Goal: Information Seeking & Learning: Learn about a topic

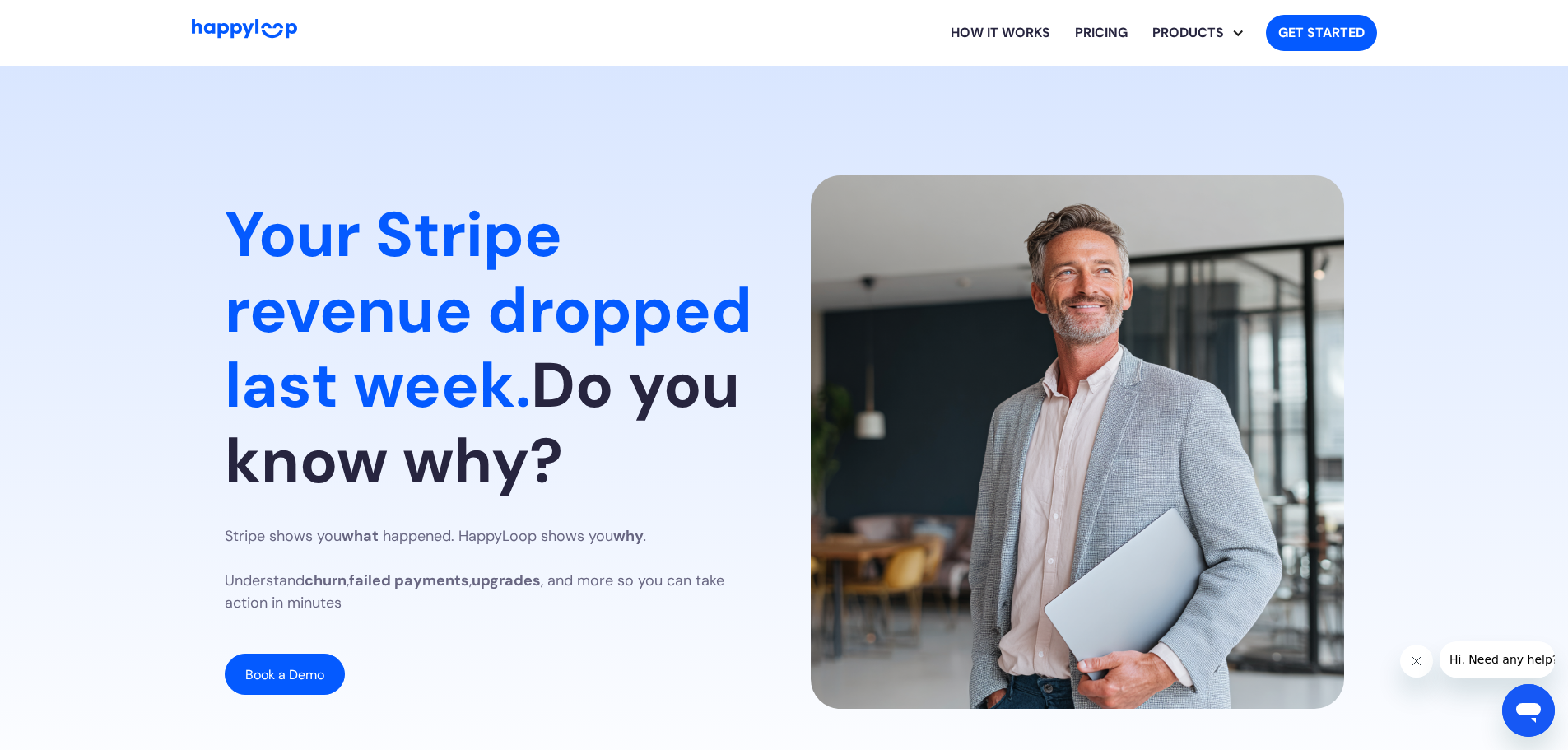
click at [940, 80] on section "Your Stripe revenue dropped last week. Do you know why? Stripe shows you what h…" at bounding box center [784, 447] width 1568 height 761
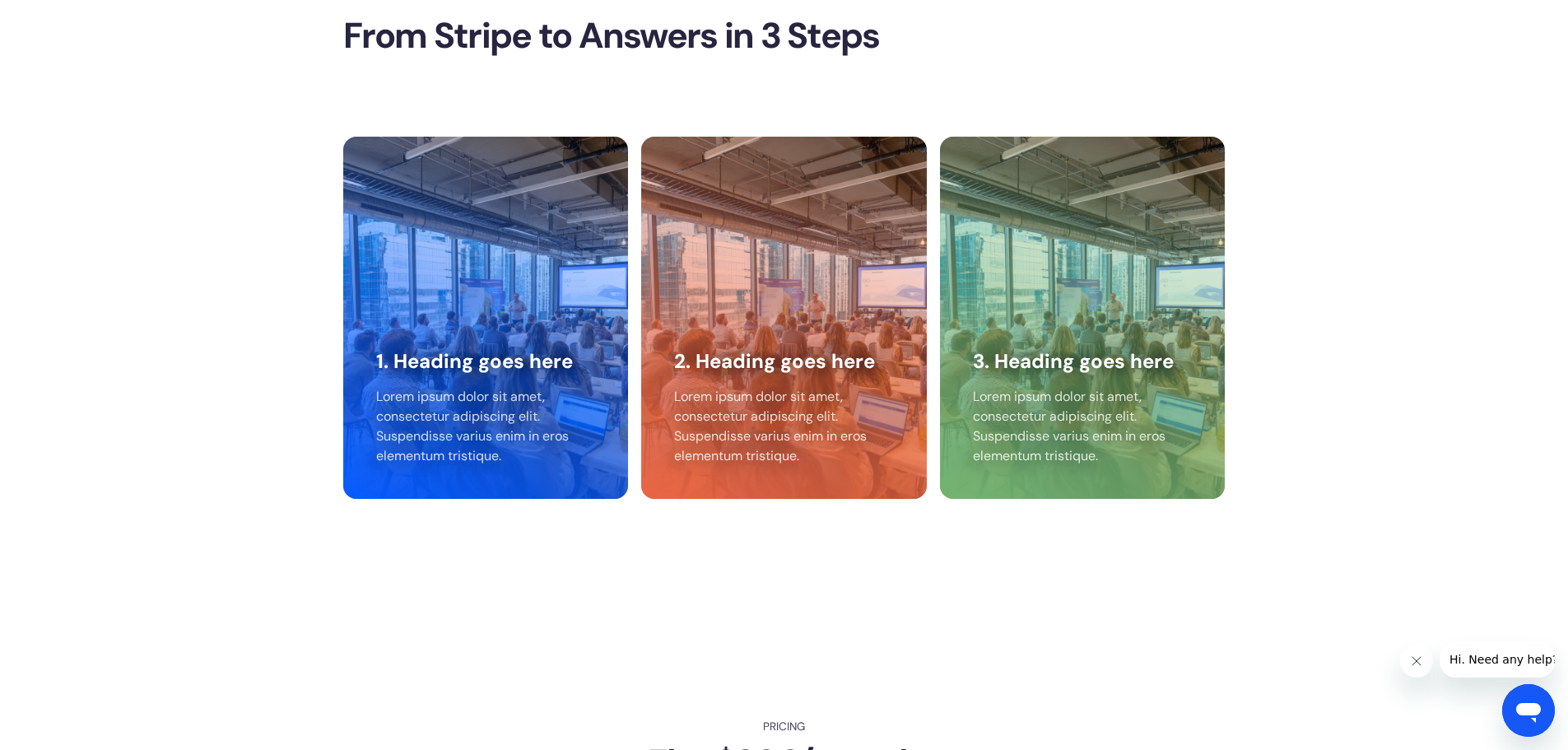
scroll to position [3322, 0]
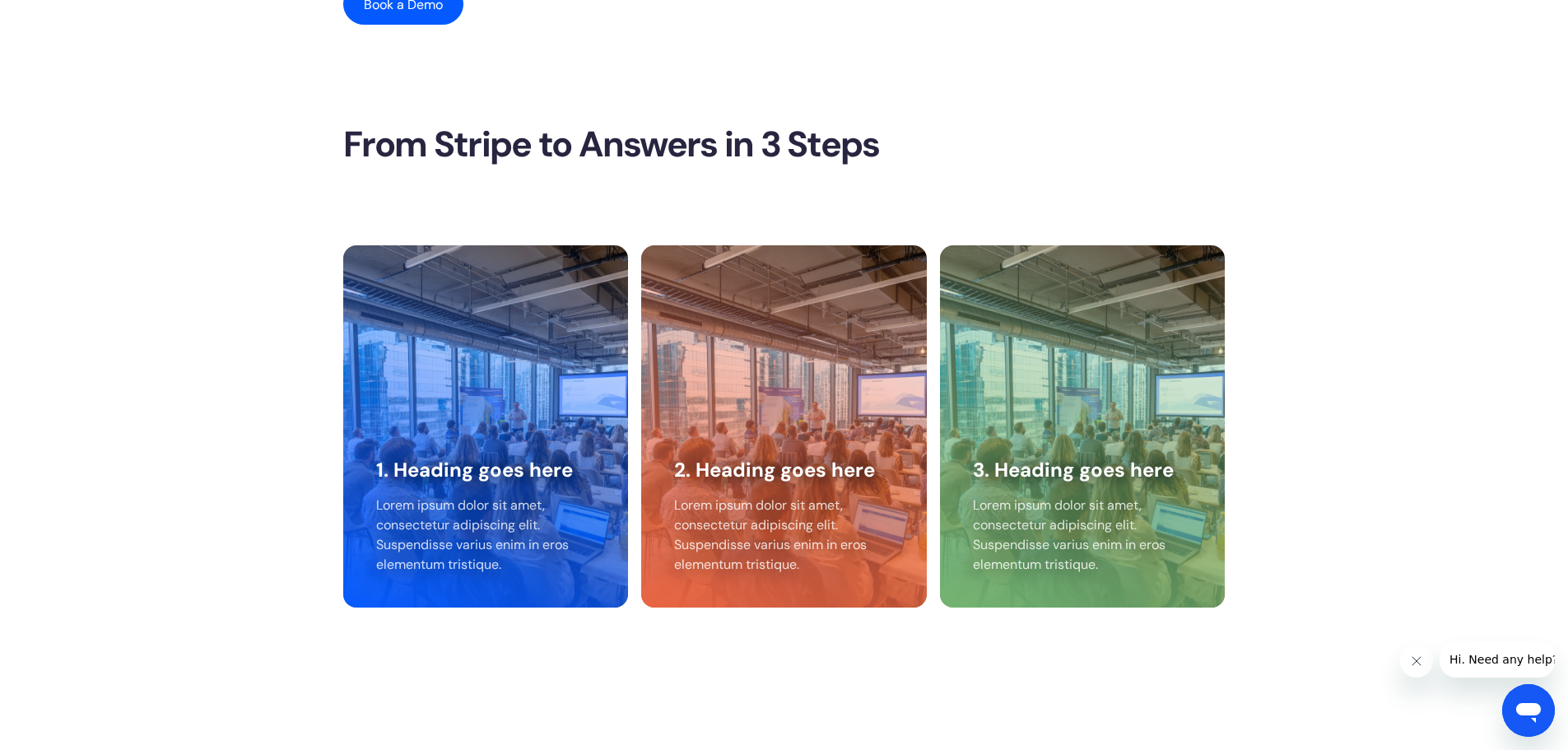
click at [155, 150] on section "Insights Now. Not in 6 Months. INSTANT ANSWERS Get accurate r evenue insights i…" at bounding box center [784, 91] width 1568 height 1253
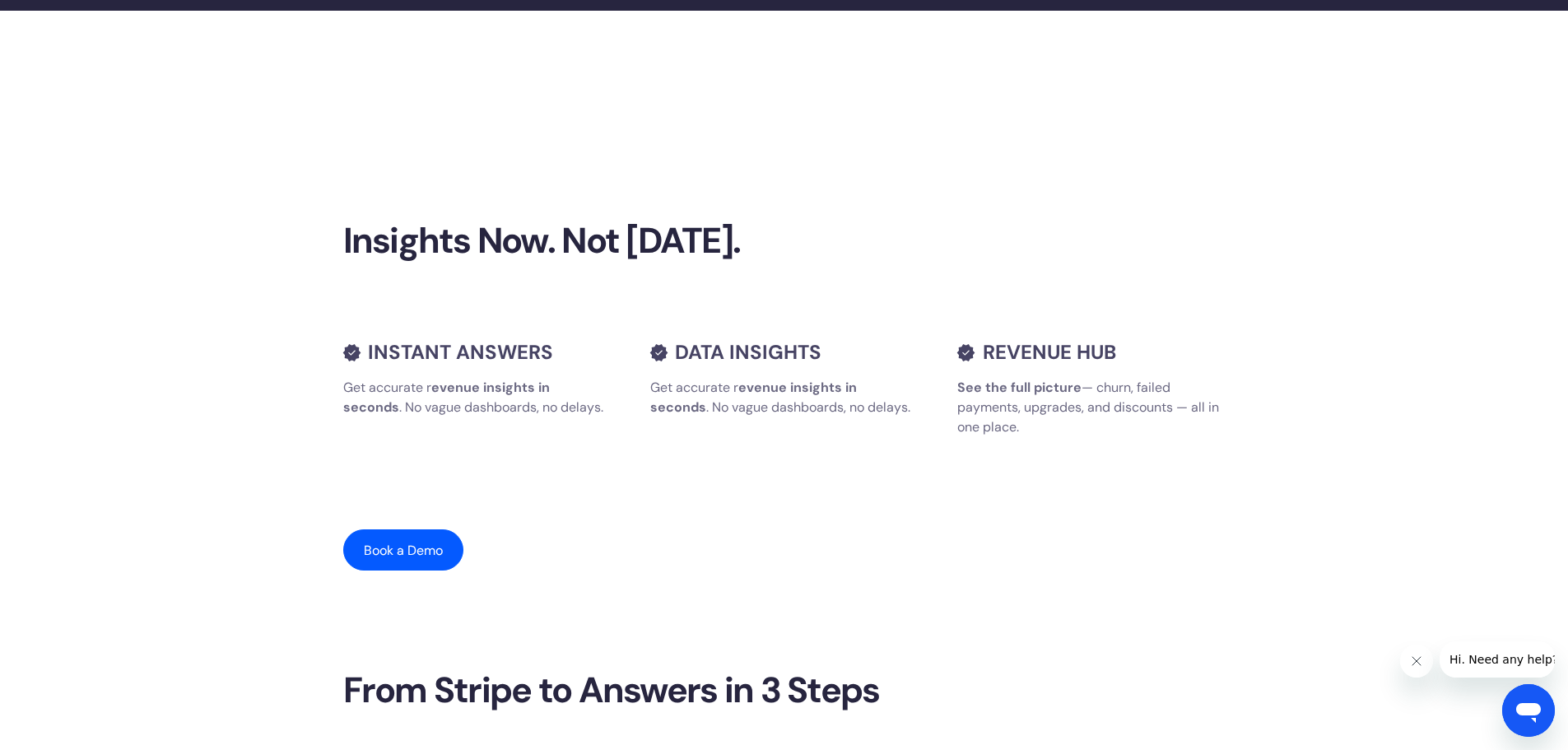
scroll to position [0, 0]
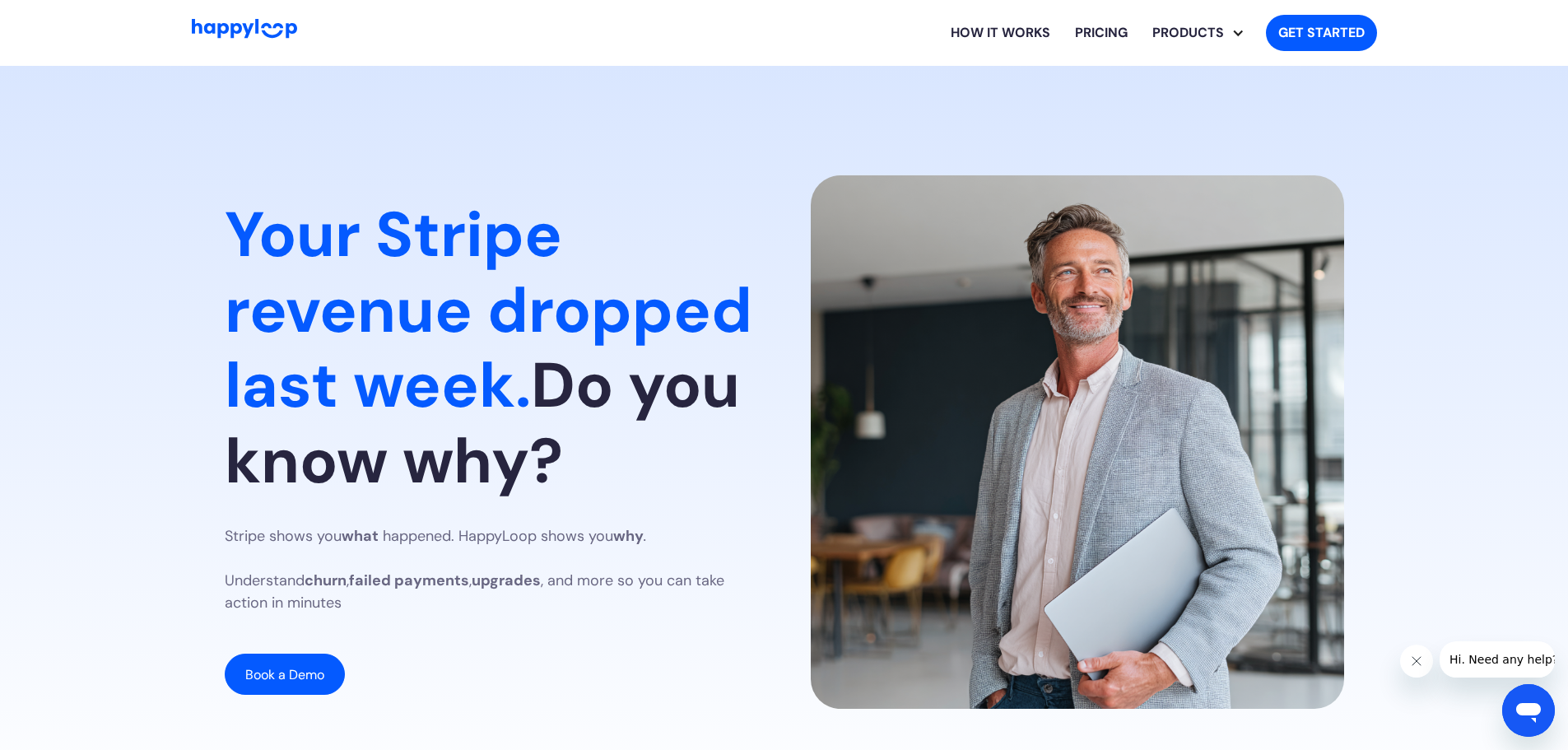
drag, startPoint x: 1364, startPoint y: 487, endPoint x: 1350, endPoint y: 84, distance: 403.2
click at [1223, 84] on link "SaaS Analyst" at bounding box center [1209, 80] width 113 height 38
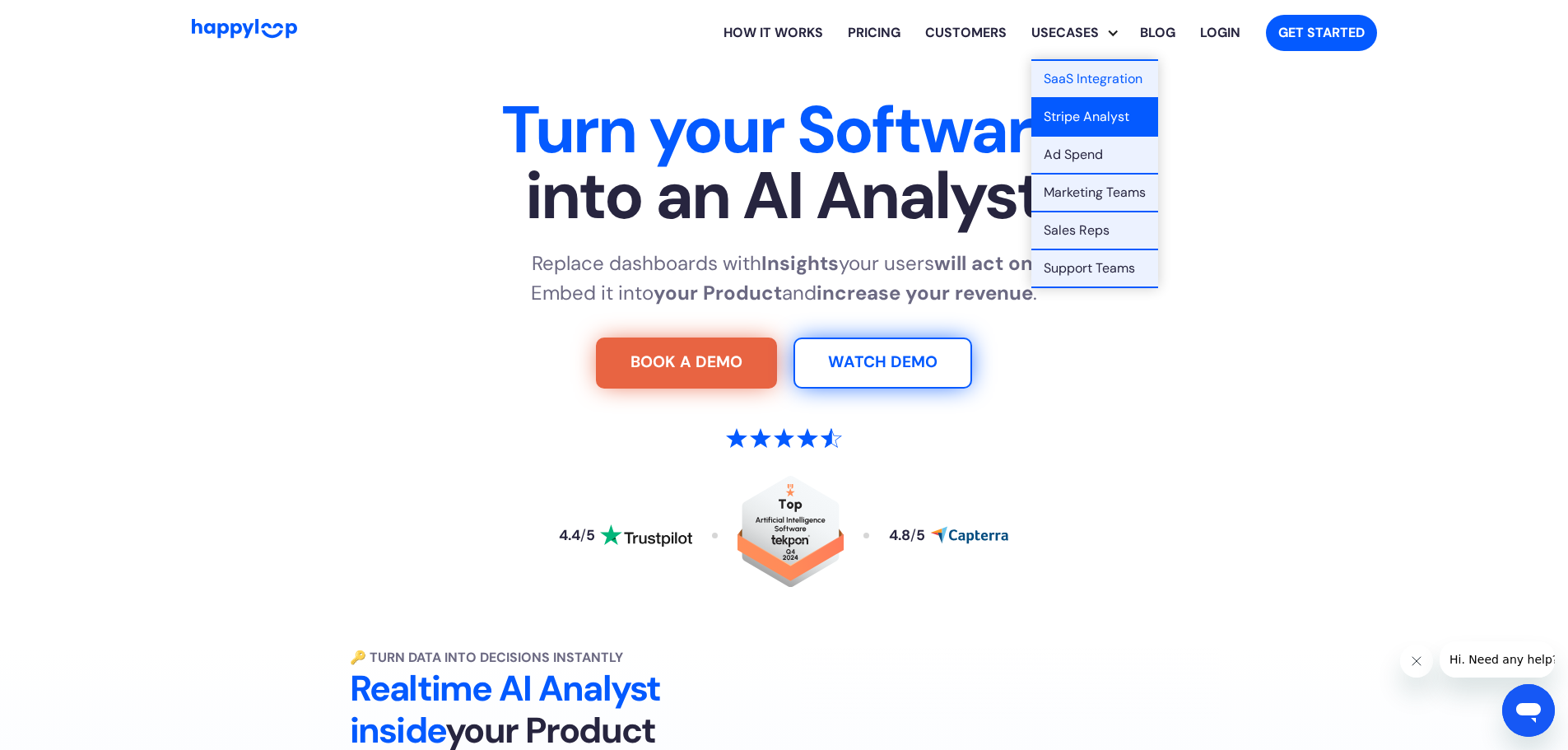
click at [1075, 125] on link "Stripe Analyst" at bounding box center [1095, 118] width 127 height 38
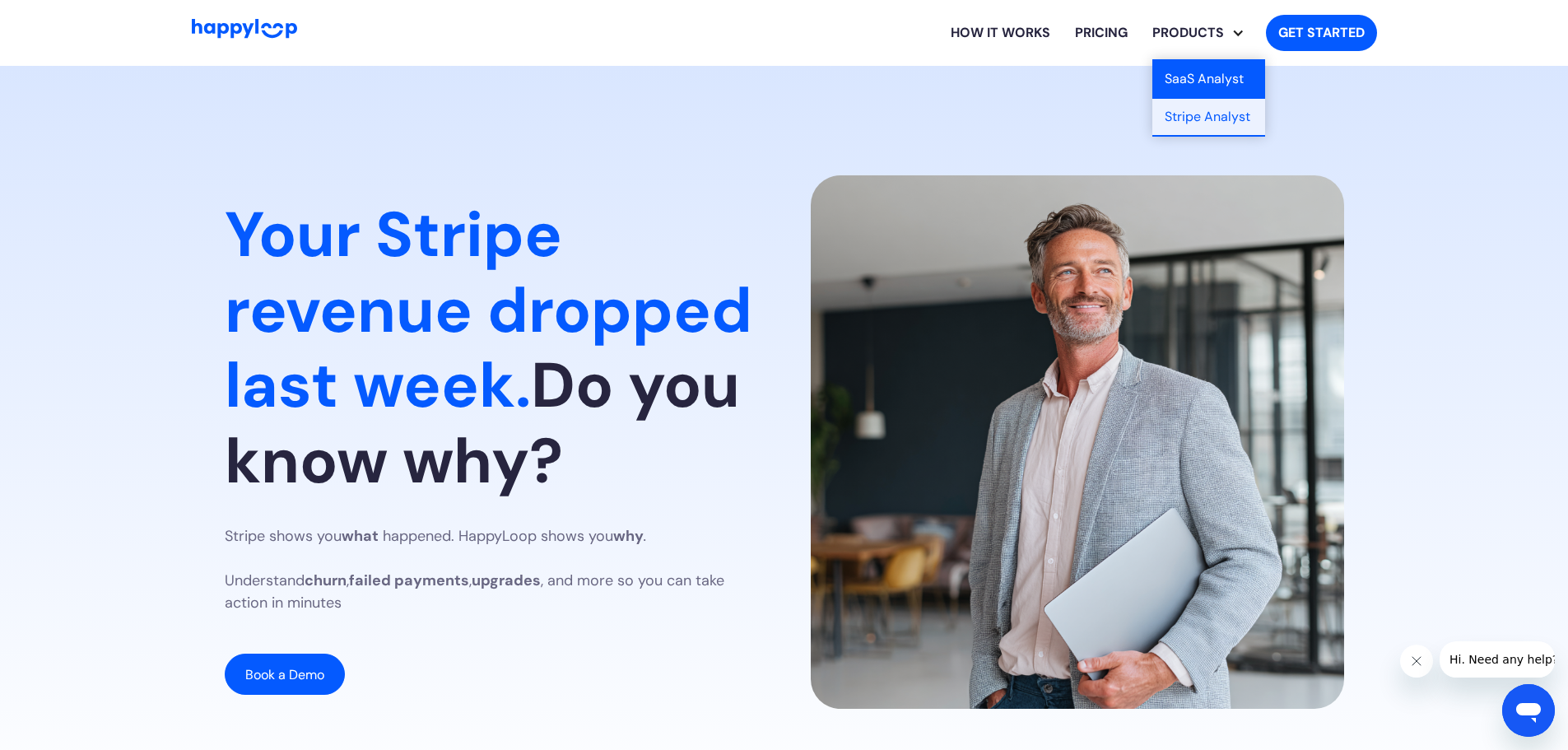
click at [1196, 80] on link "SaaS Analyst" at bounding box center [1209, 80] width 113 height 38
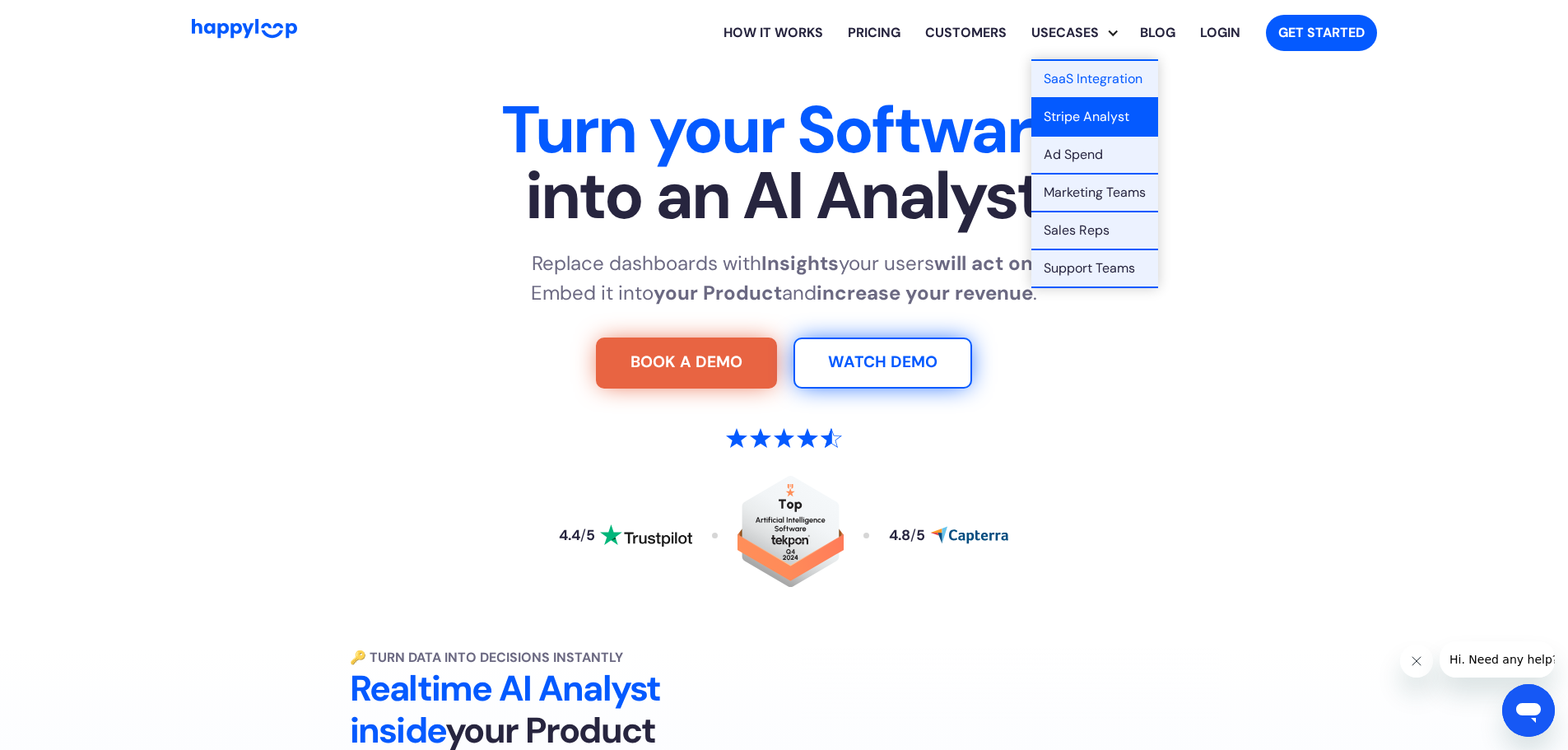
click at [1071, 120] on link "Stripe Analyst" at bounding box center [1095, 118] width 127 height 38
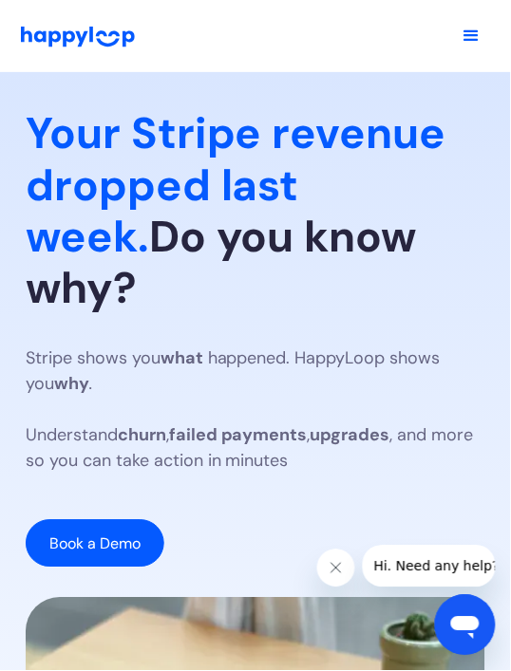
click at [476, 36] on div "Open navigation menu" at bounding box center [472, 36] width 23 height 23
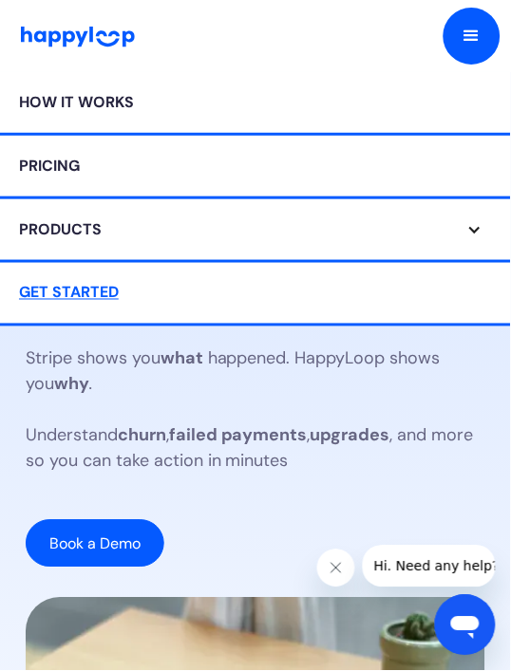
click at [479, 35] on div "Open navigation menu" at bounding box center [472, 36] width 23 height 23
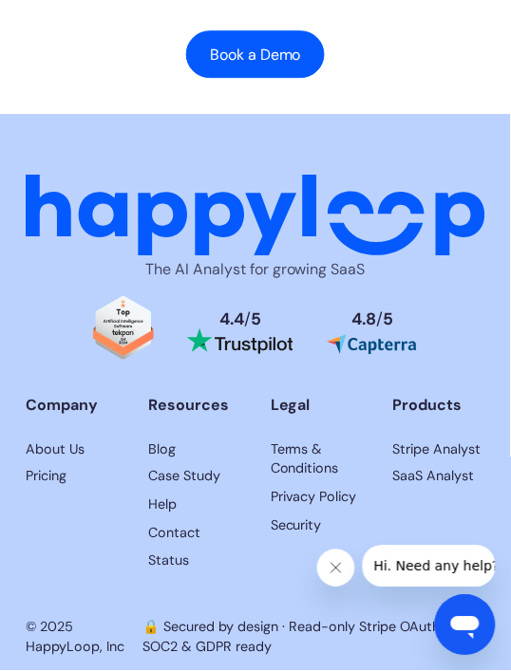
scroll to position [5600, 0]
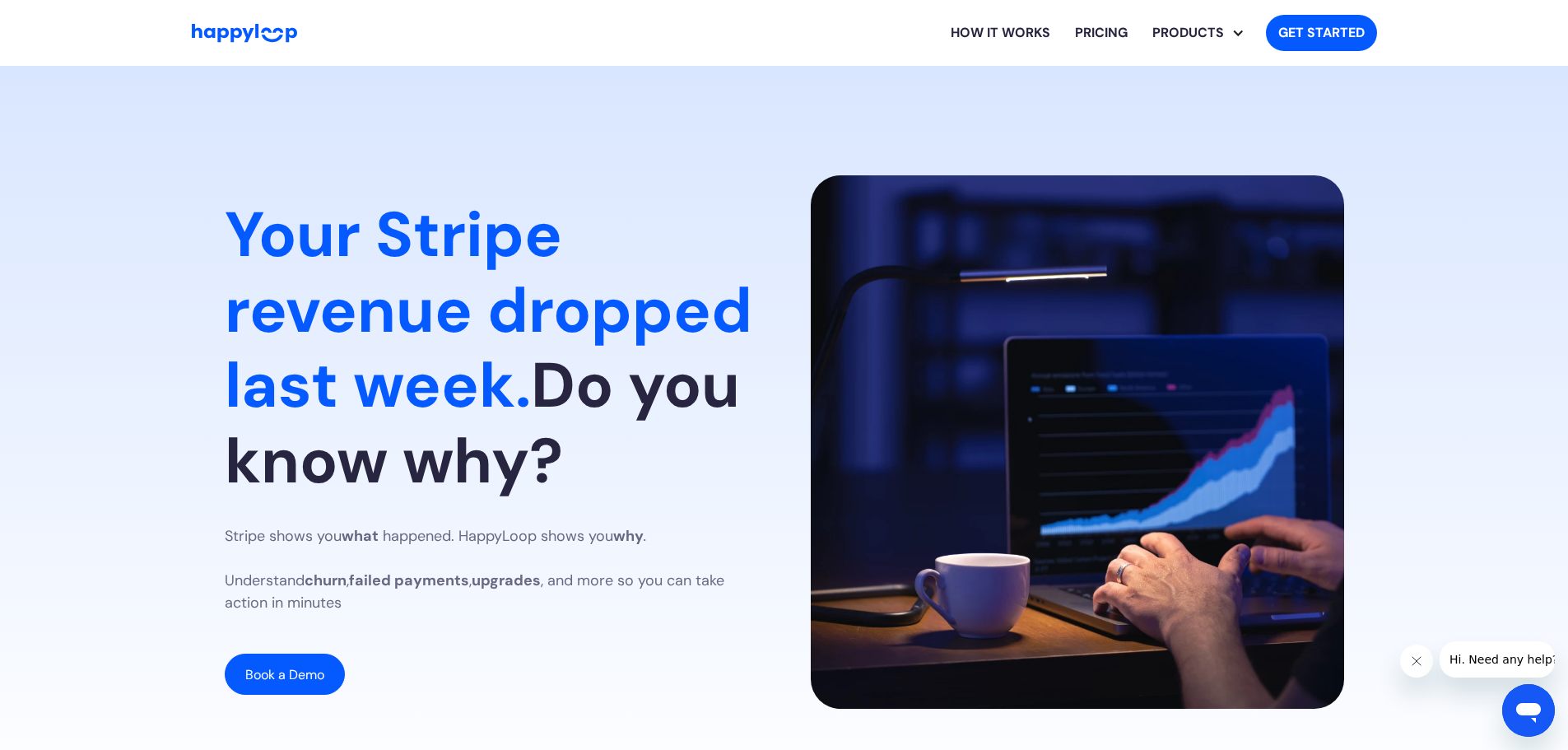
drag, startPoint x: 591, startPoint y: 347, endPoint x: 608, endPoint y: 67, distance: 280.5
click at [505, 140] on section "Your Stripe revenue dropped last week. Do you know why? Stripe shows you what h…" at bounding box center [784, 447] width 1568 height 761
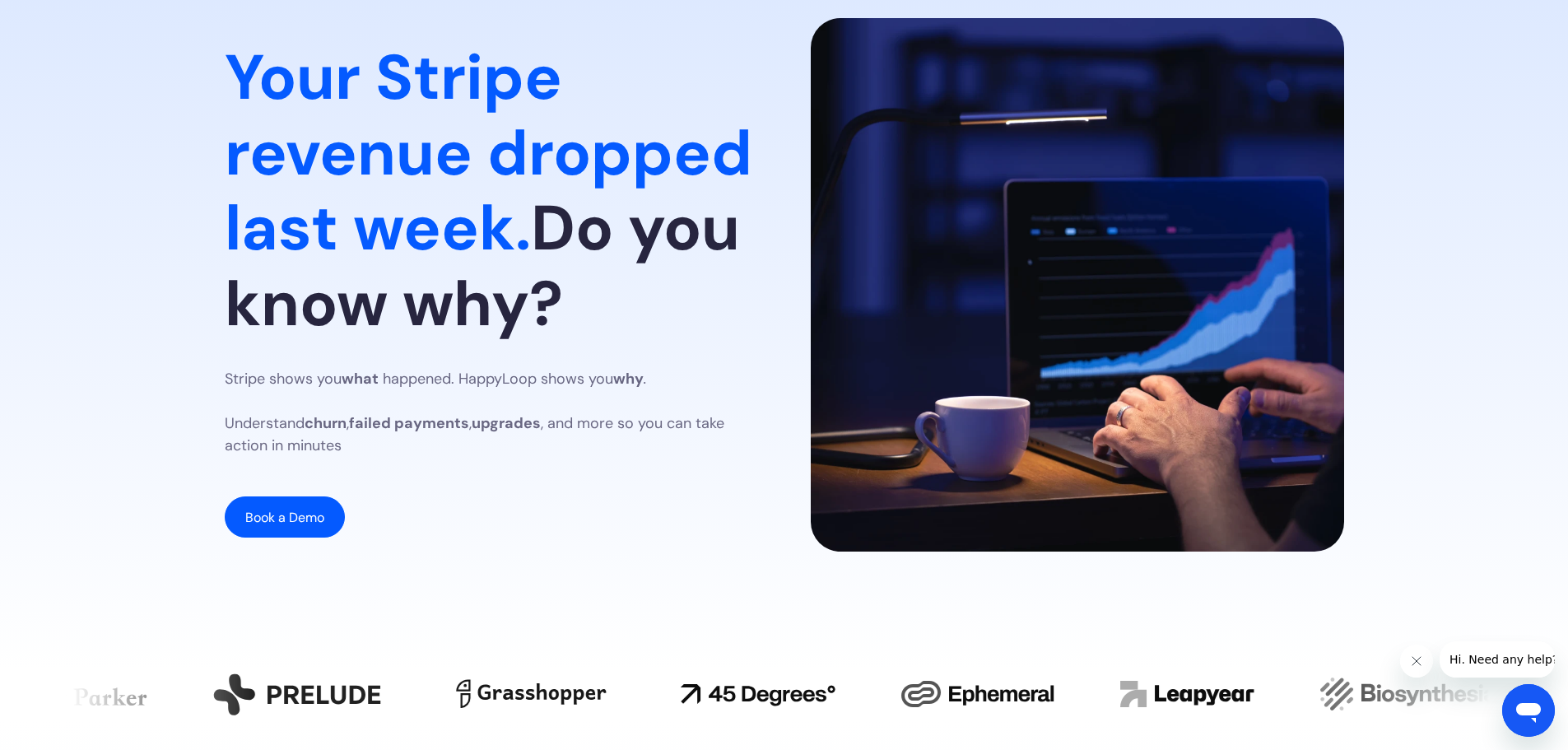
scroll to position [165, 0]
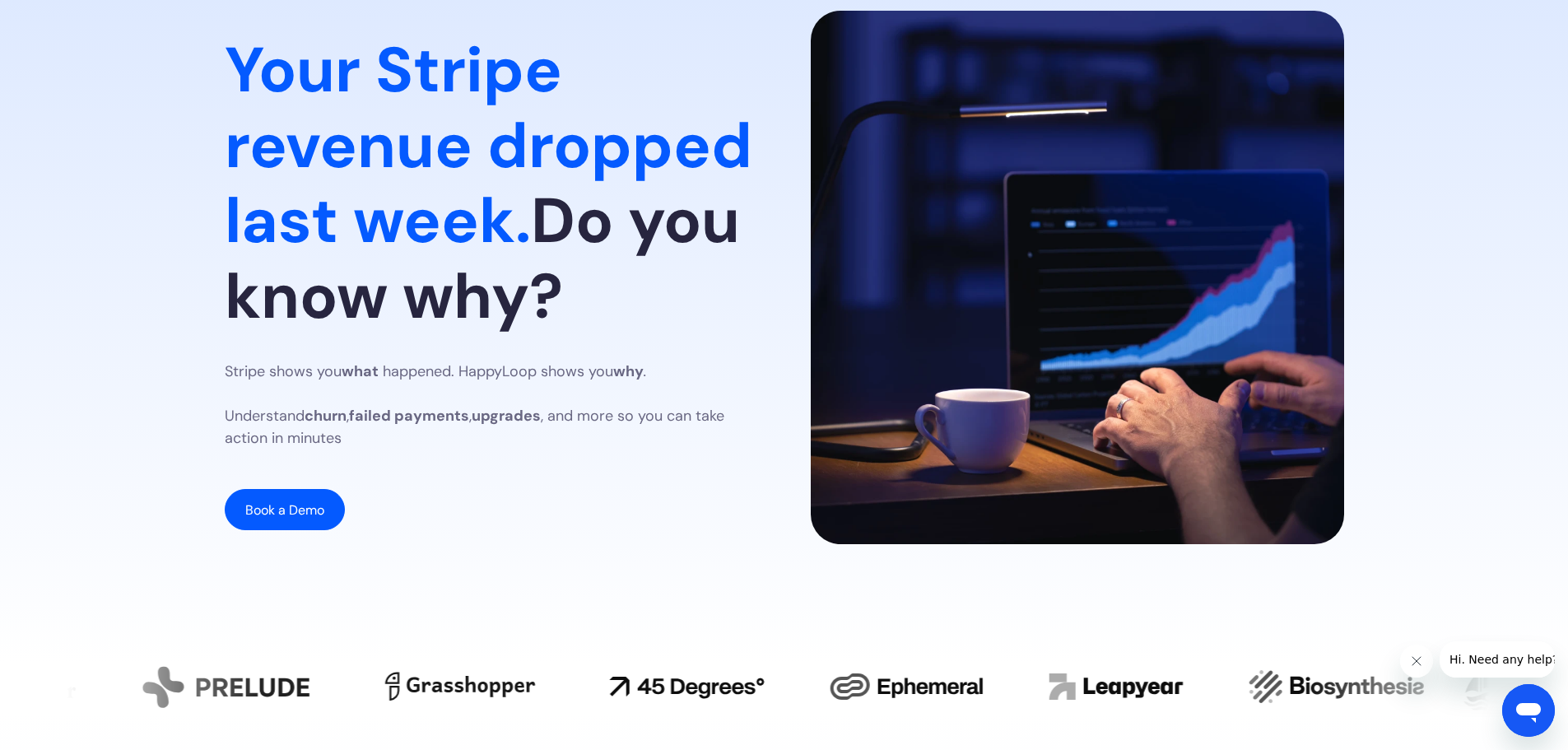
click at [427, 274] on h1 "Your Stripe revenue dropped last week. Do you know why?" at bounding box center [491, 184] width 533 height 302
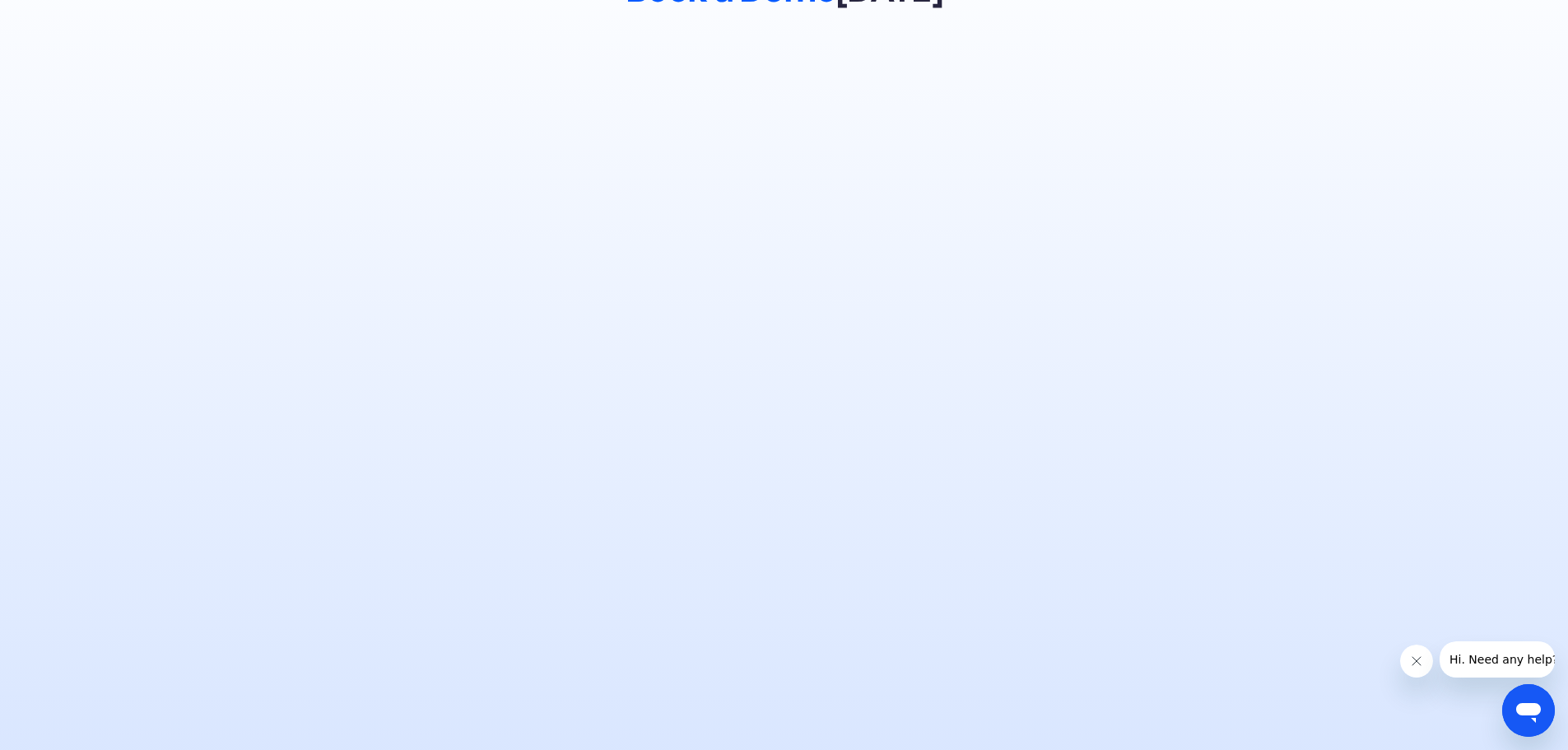
scroll to position [4903, 0]
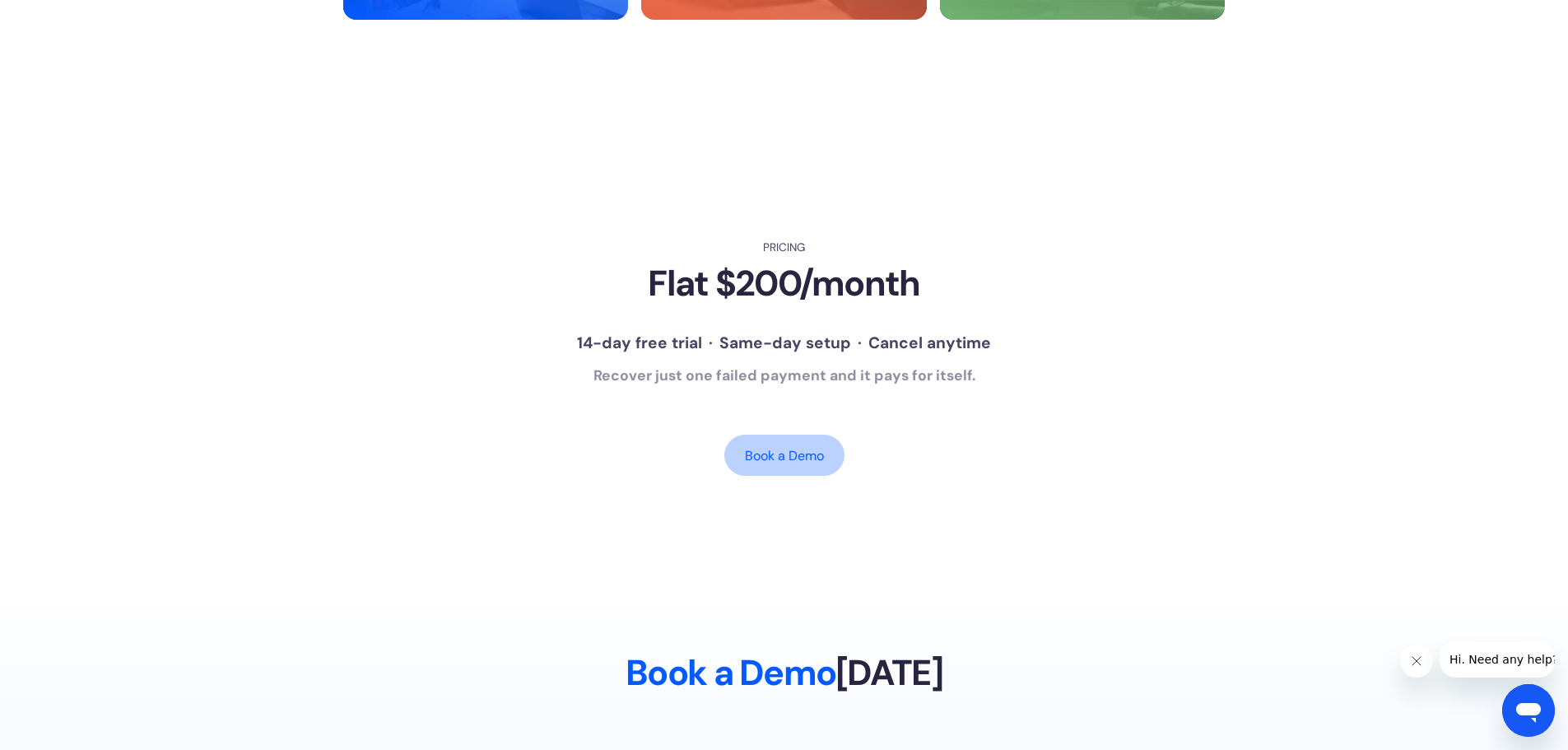
scroll to position [3845, 0]
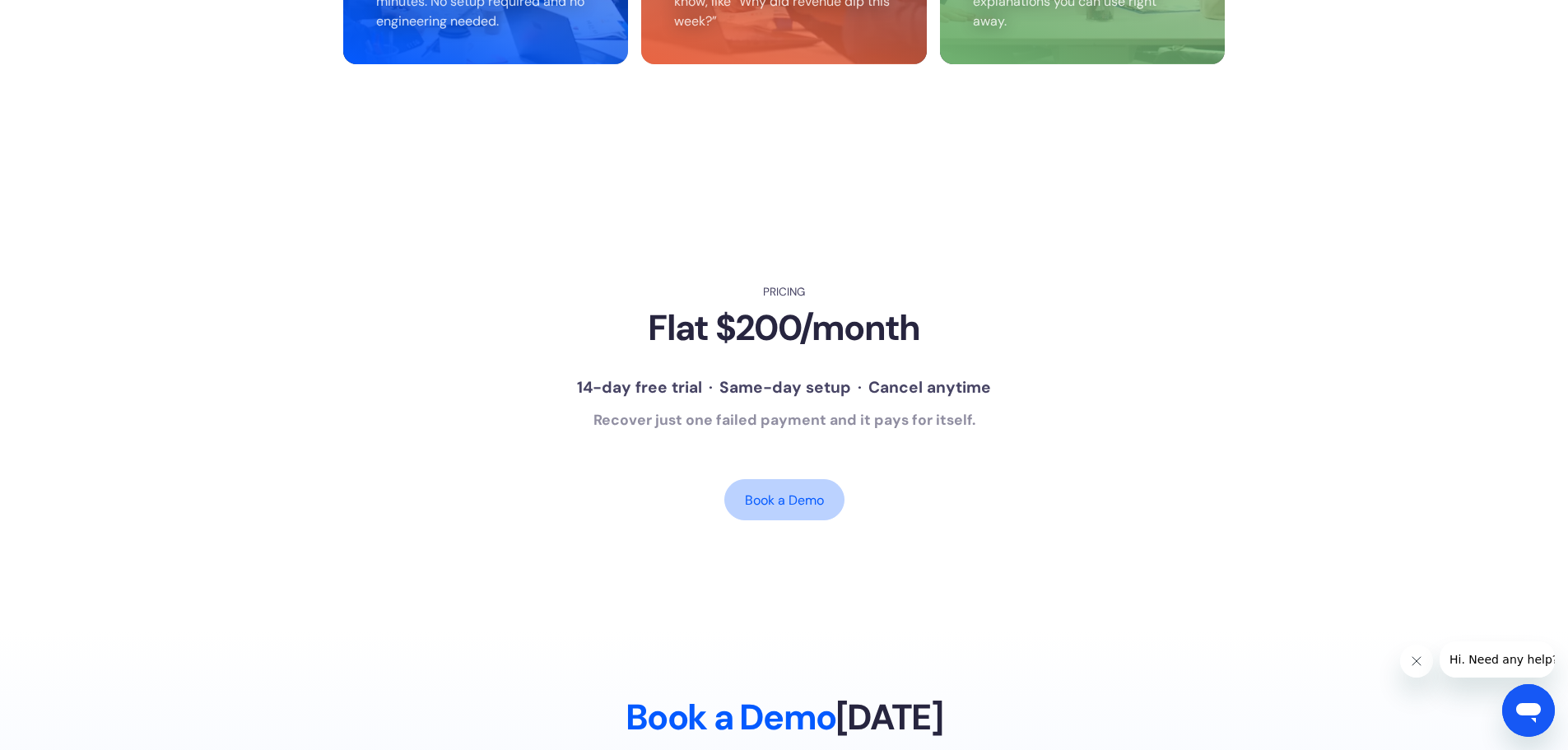
click at [808, 479] on link "Book a Demo" at bounding box center [784, 499] width 120 height 41
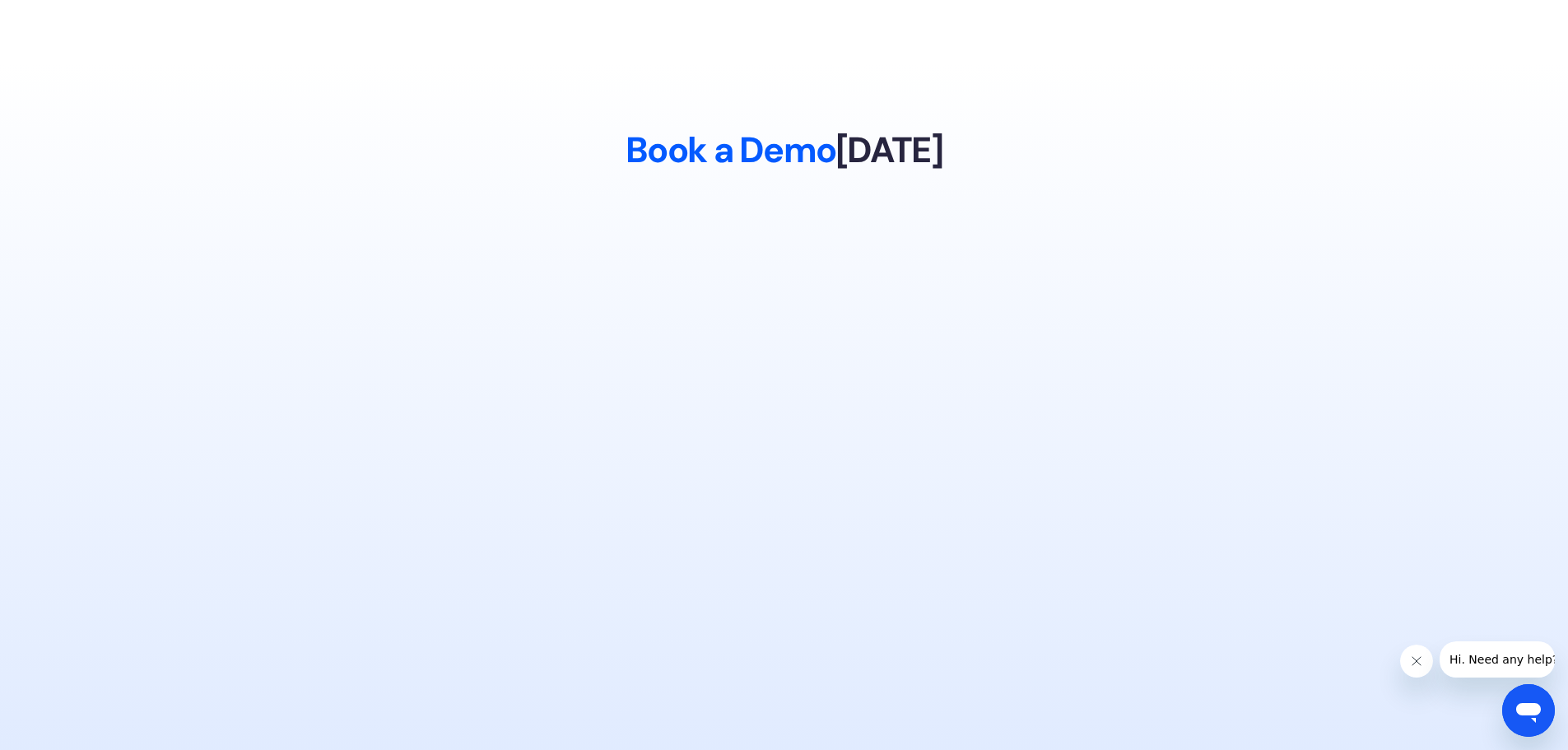
scroll to position [4414, 0]
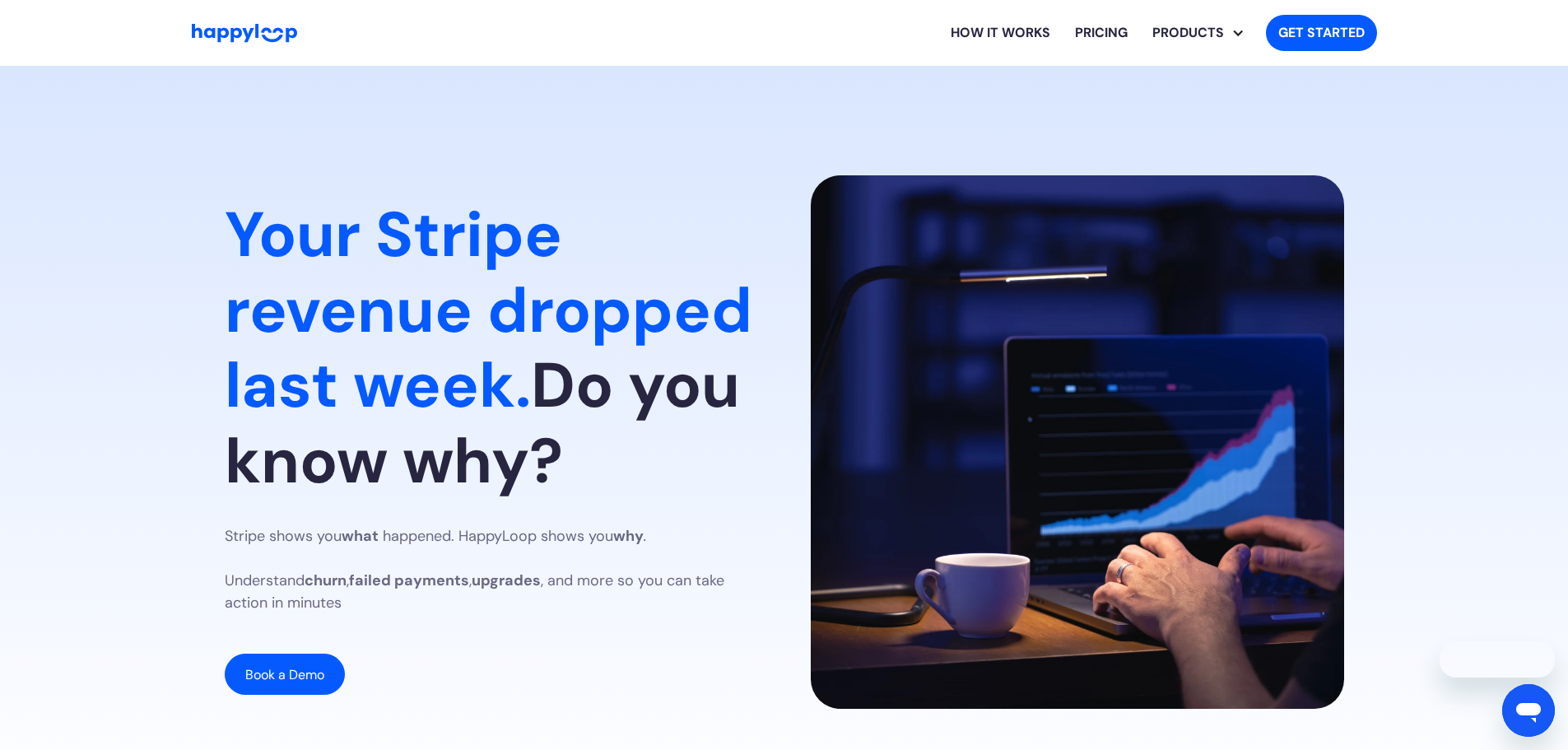
click at [488, 34] on link "How it works" at bounding box center [1000, 33] width 124 height 53
click at [488, 34] on link "Pricing" at bounding box center [1101, 33] width 77 height 53
click at [1109, 39] on link "Pricing" at bounding box center [1101, 33] width 77 height 53
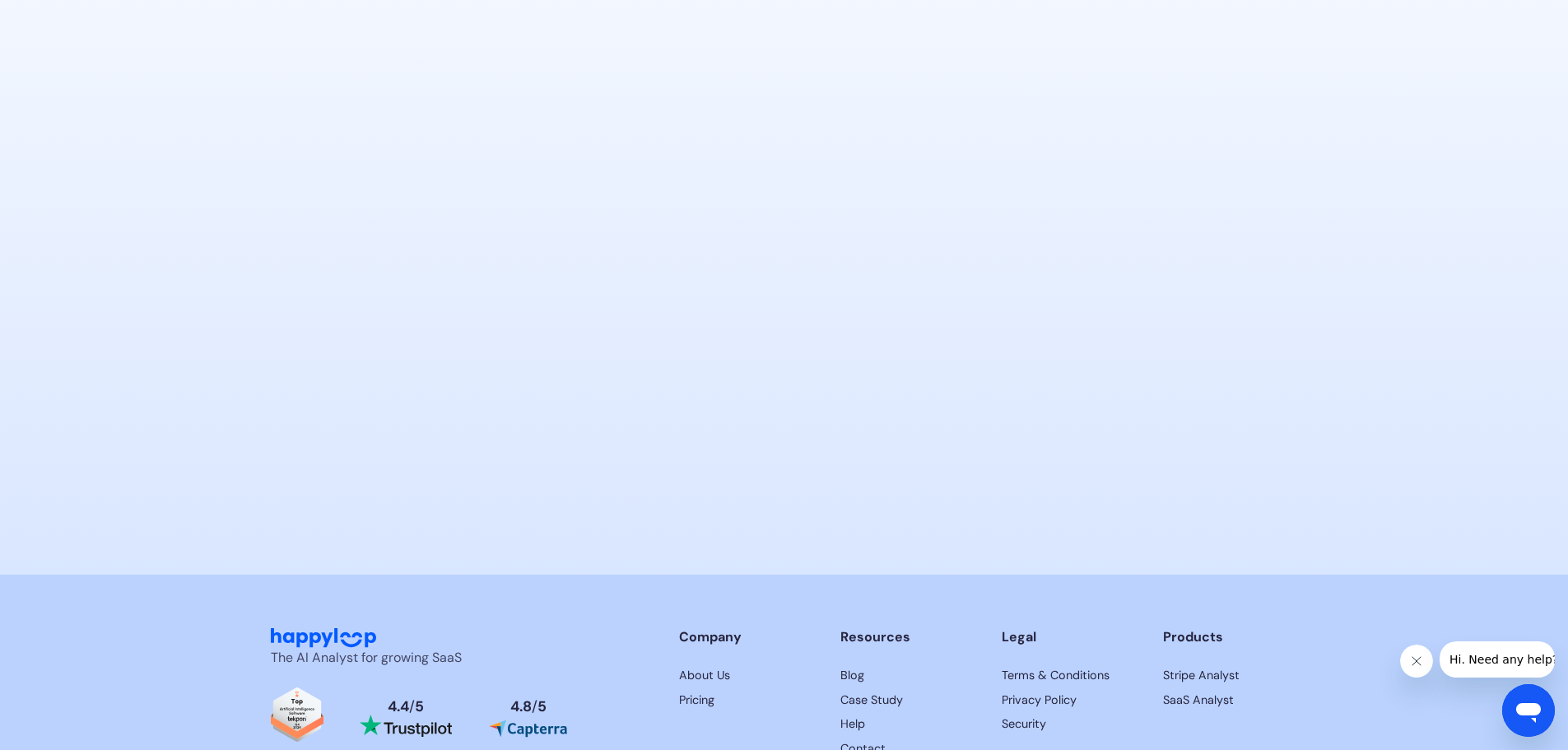
scroll to position [4840, 0]
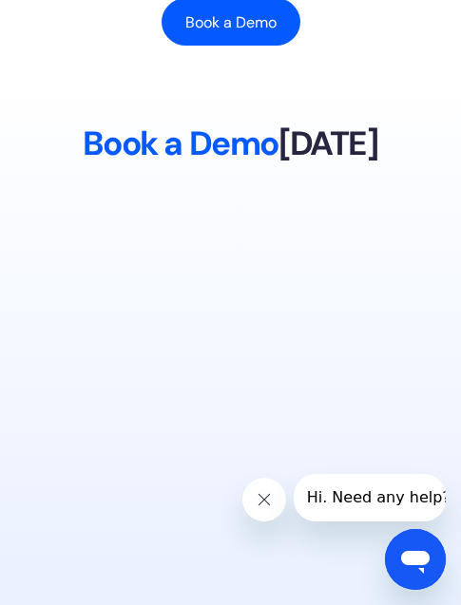
scroll to position [5465, 0]
